Goal: Information Seeking & Learning: Check status

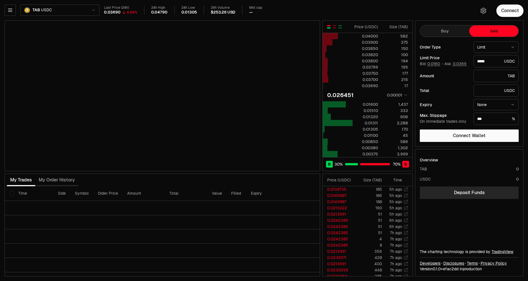
click at [337, 12] on div "Last Price (24h) 0.03690 9.99% 24h High 0.04790 24h Low 0.01305 24h Volume $253…" at bounding box center [286, 10] width 365 height 9
click at [310, 6] on div "Last Price (24h) 0.03690 9.99% 24h High 0.04790 24h Low 0.01305 24h Volume $253…" at bounding box center [286, 10] width 365 height 9
